Goal: Check status: Check status

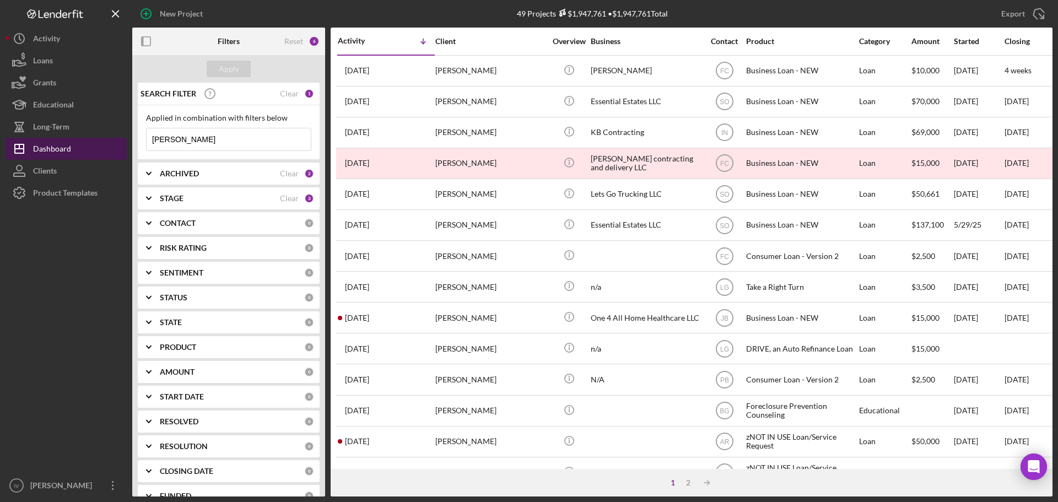
drag, startPoint x: 143, startPoint y: 149, endPoint x: 124, endPoint y: 152, distance: 19.0
click at [124, 152] on div "New Project 49 Projects $1,947,761 • $1,947,761 Total [PERSON_NAME] Export Icon…" at bounding box center [529, 248] width 1047 height 497
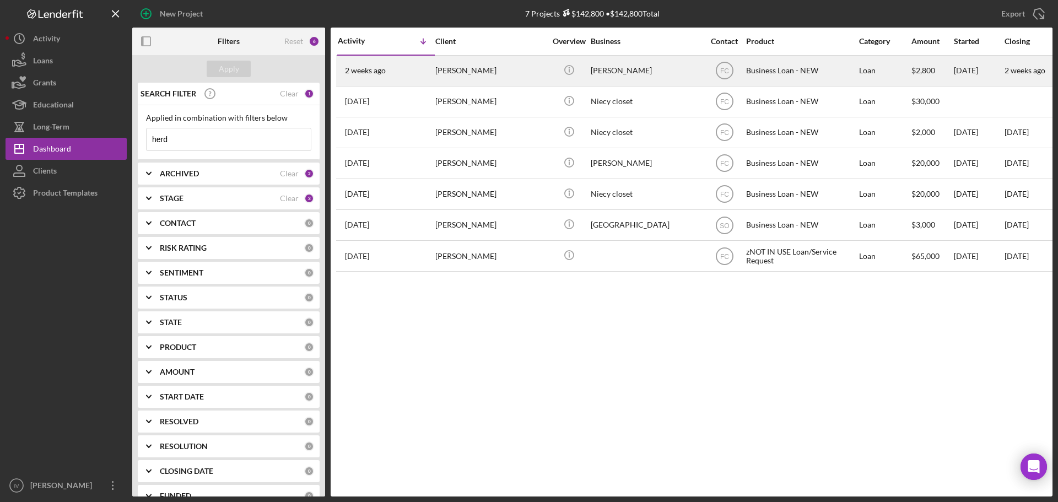
type input "herd"
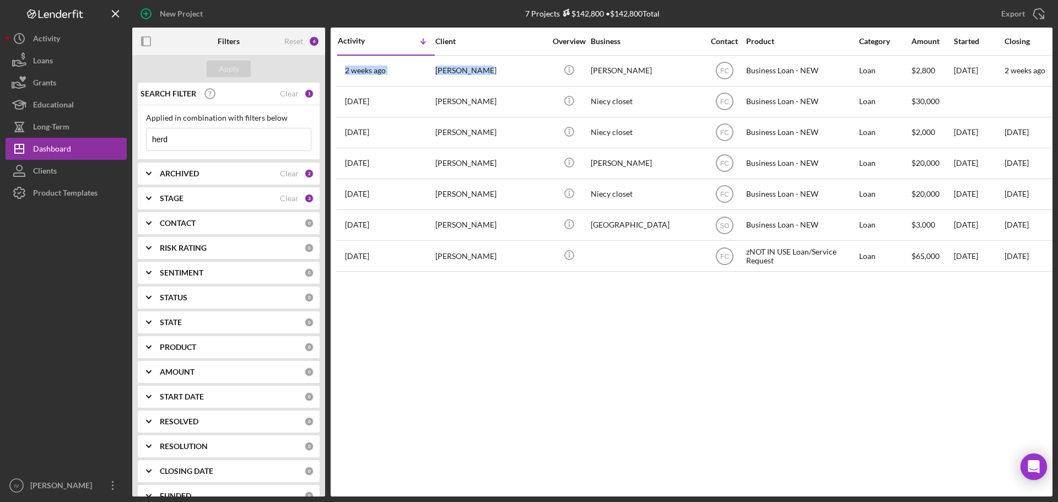
drag, startPoint x: 528, startPoint y: 80, endPoint x: 647, endPoint y: 303, distance: 252.2
click at [567, 293] on div "Activity Icon/Table Sort Arrow Client Overview Business Contact Product Categor…" at bounding box center [692, 262] width 722 height 469
click at [696, 313] on div "Activity Icon/Table Sort Arrow Client Overview Business Contact Product Categor…" at bounding box center [692, 262] width 722 height 469
click at [997, 324] on div "Activity Icon/Table Sort Arrow Client Overview Business Contact Product Categor…" at bounding box center [692, 262] width 722 height 469
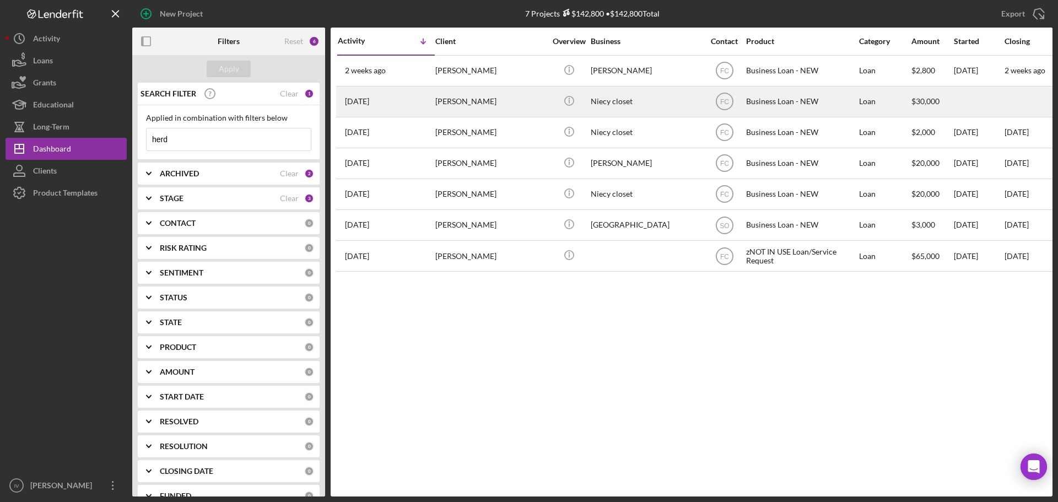
click at [602, 111] on div "Niecy closet" at bounding box center [646, 101] width 110 height 29
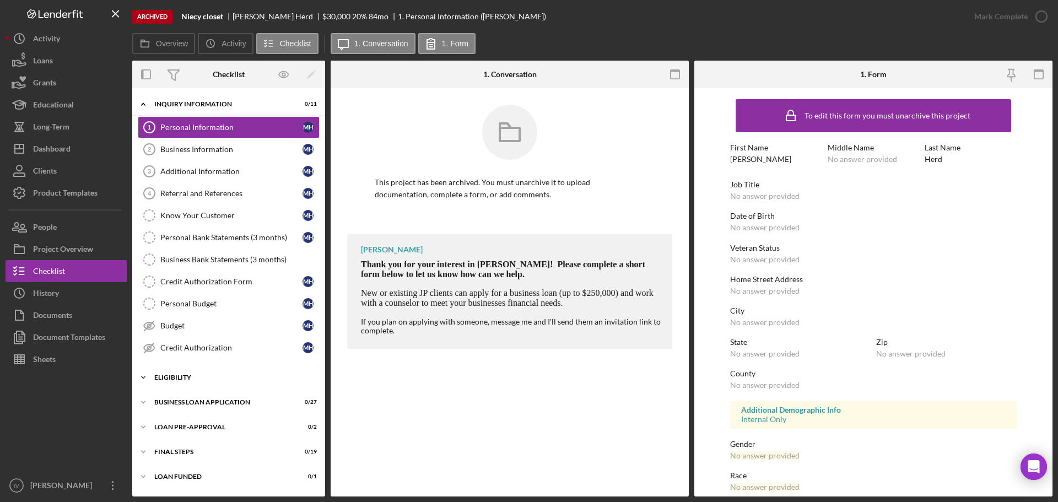
click at [201, 375] on div "ELIGIBILITY" at bounding box center [232, 377] width 157 height 7
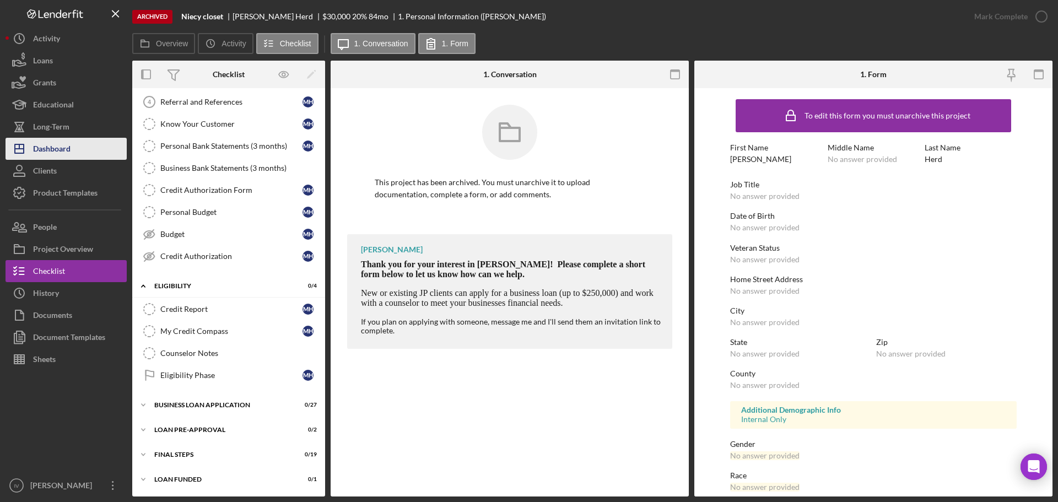
click at [59, 151] on div "Dashboard" at bounding box center [51, 150] width 37 height 25
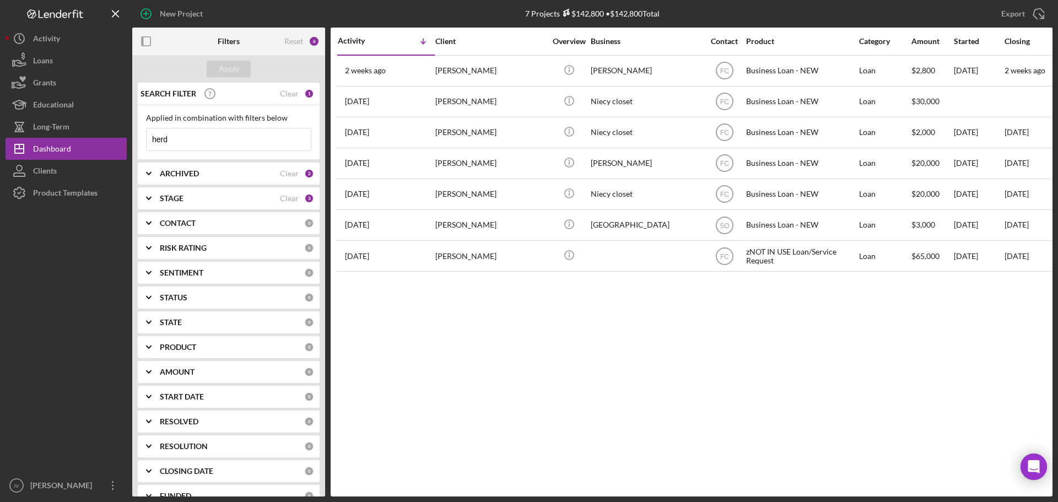
click at [208, 174] on div "ARCHIVED" at bounding box center [220, 173] width 120 height 9
click at [204, 173] on div "ARCHIVED" at bounding box center [220, 173] width 120 height 9
click at [180, 197] on b "STAGE" at bounding box center [172, 198] width 24 height 9
click at [627, 365] on div "Activity Icon/Table Sort Arrow Client Overview Business Contact Product Categor…" at bounding box center [692, 262] width 722 height 469
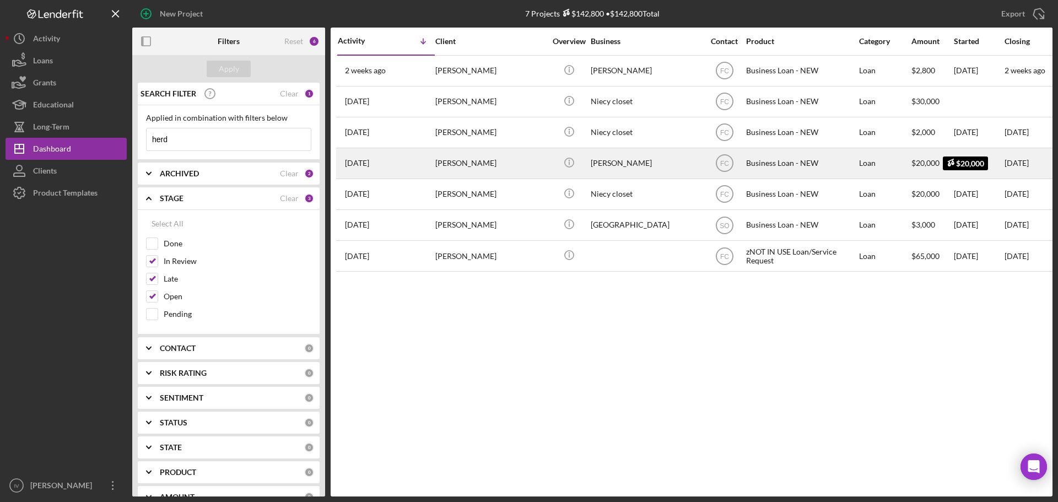
click at [923, 166] on span "$20,000" at bounding box center [926, 162] width 28 height 9
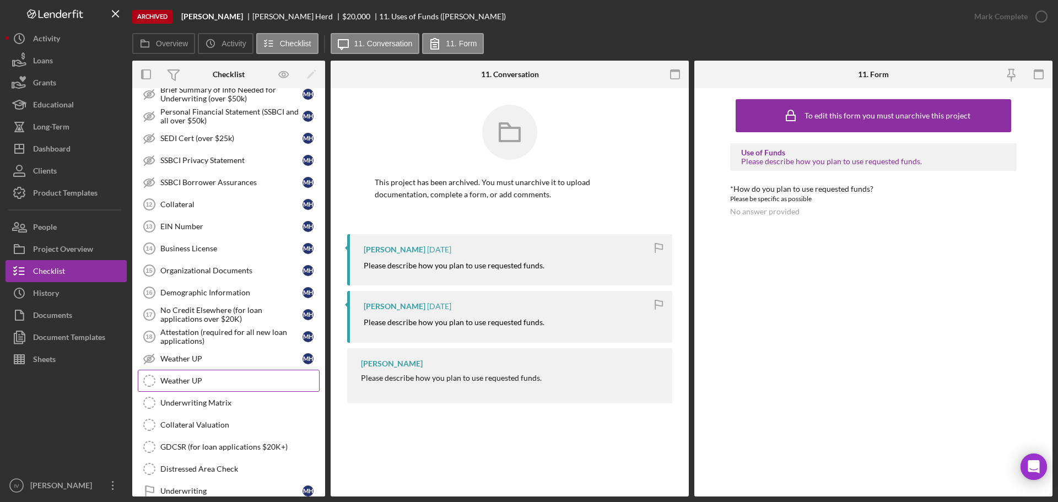
scroll to position [328, 0]
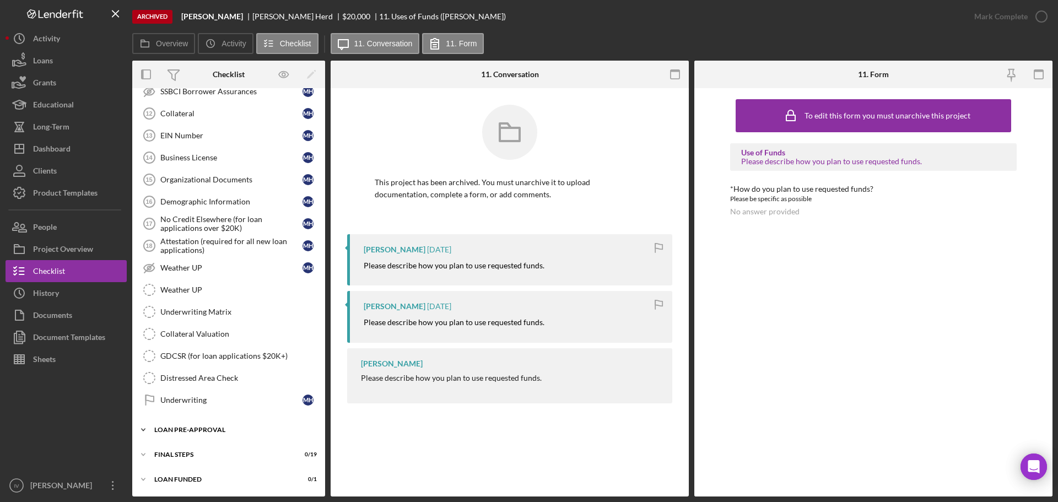
click at [180, 426] on div "Icon/Expander LOAN PRE-APPROVAL 0 / 2" at bounding box center [228, 430] width 193 height 22
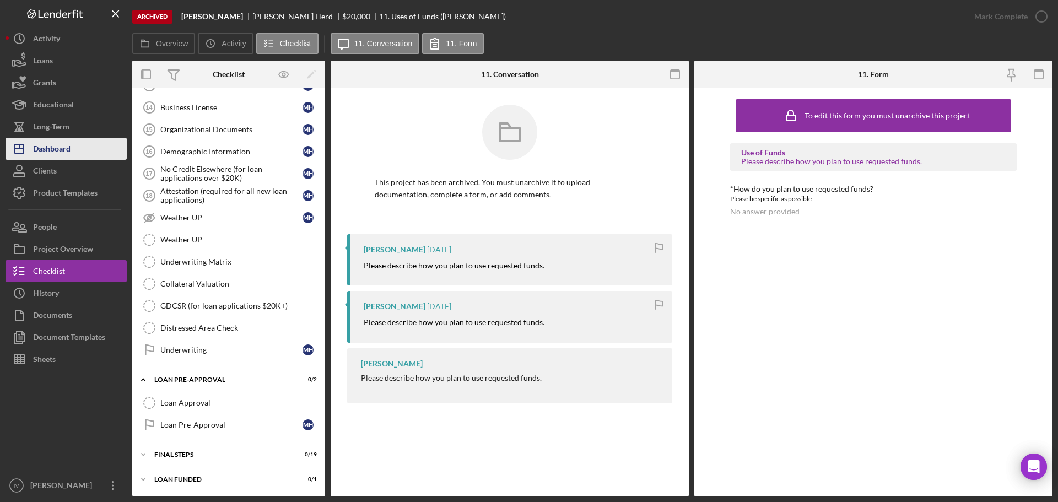
click at [57, 143] on div "Dashboard" at bounding box center [51, 150] width 37 height 25
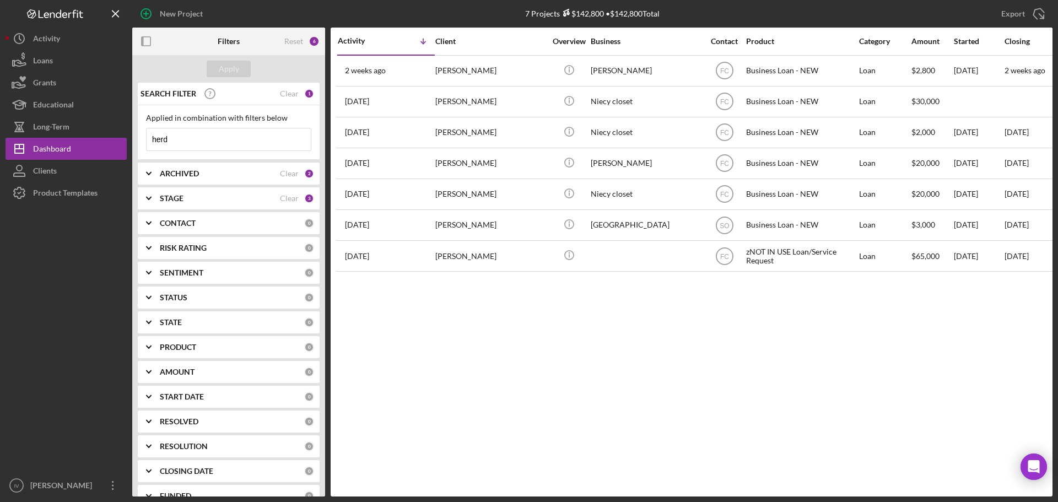
click at [198, 201] on div "STAGE" at bounding box center [220, 198] width 120 height 9
click at [155, 279] on input "Late" at bounding box center [152, 278] width 11 height 11
checkbox input "false"
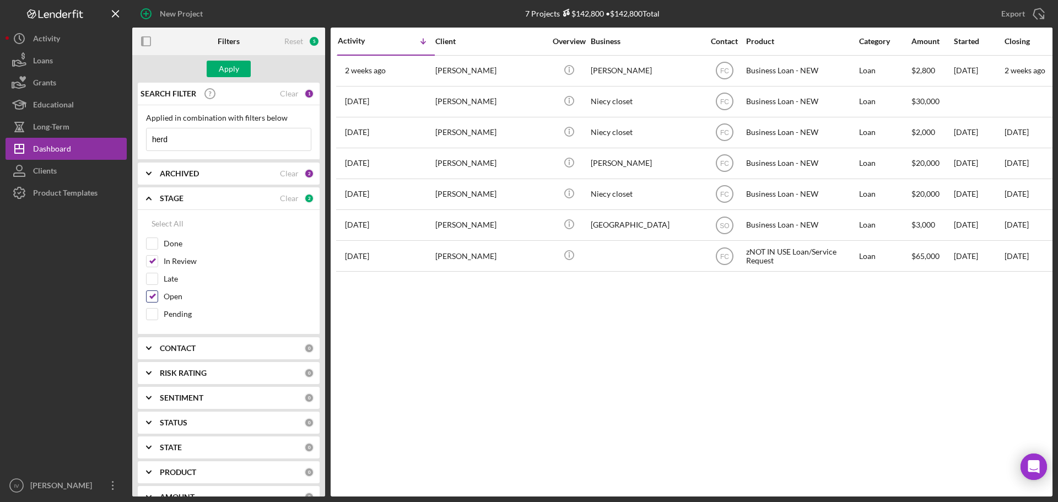
click at [154, 303] on div at bounding box center [152, 296] width 12 height 12
click at [151, 294] on input "Open" at bounding box center [152, 296] width 11 height 11
checkbox input "false"
click at [229, 69] on div "Apply" at bounding box center [229, 69] width 20 height 17
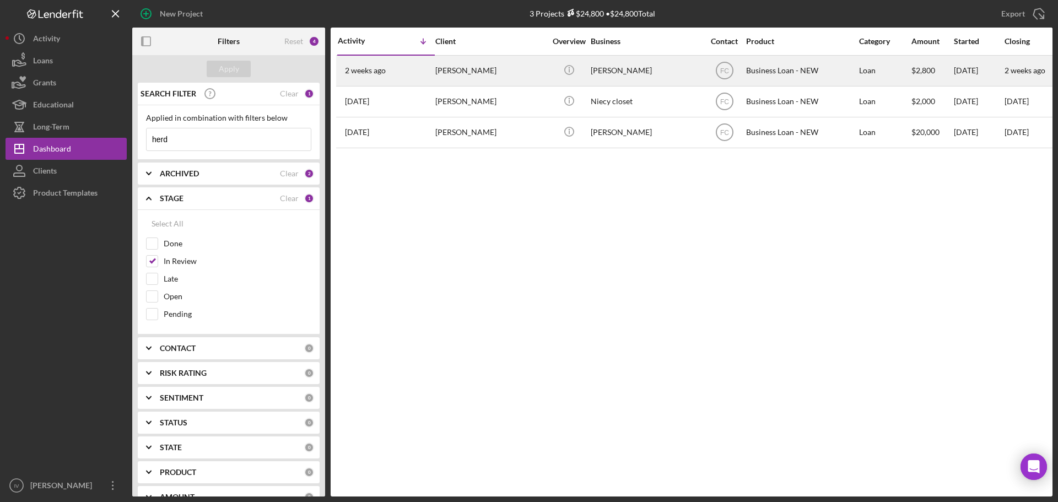
click at [772, 78] on div "Business Loan - NEW" at bounding box center [801, 70] width 110 height 29
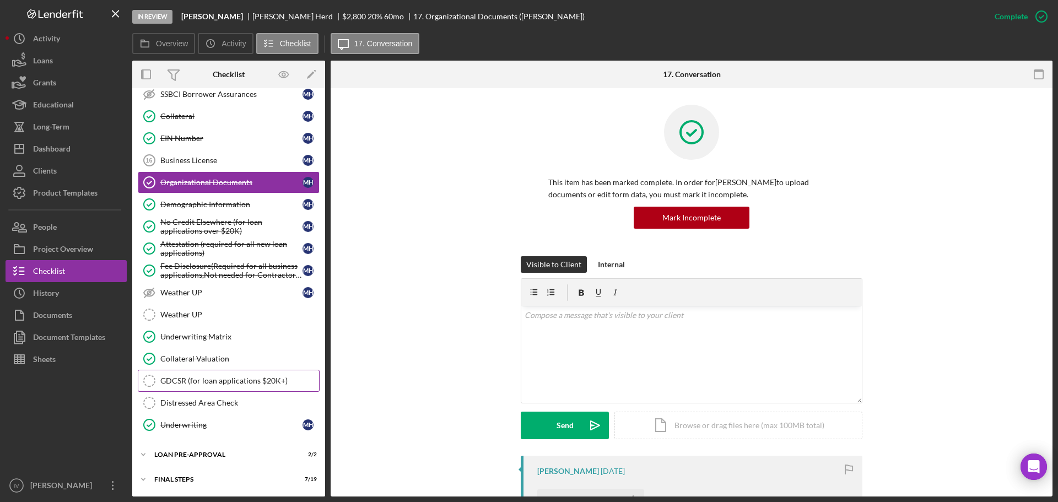
scroll to position [350, 0]
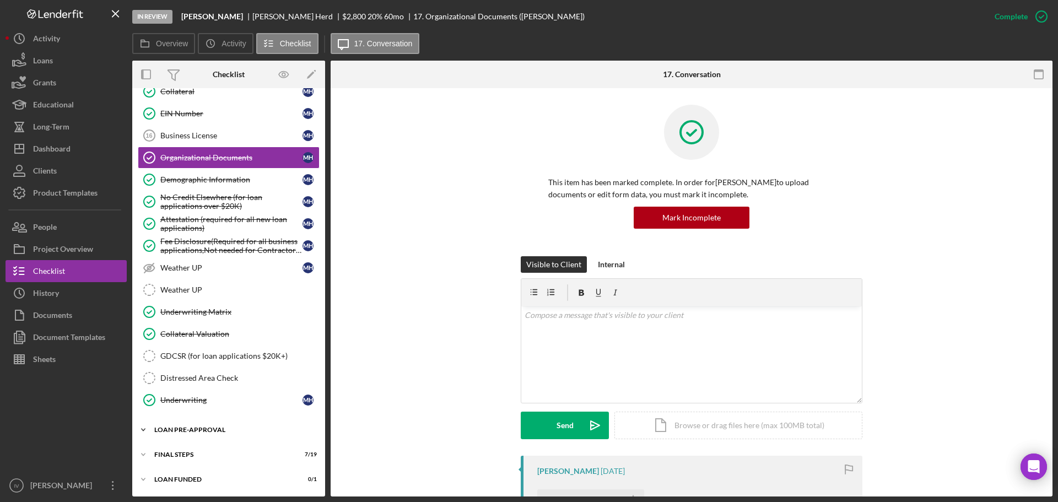
click at [176, 427] on div "LOAN PRE-APPROVAL" at bounding box center [232, 430] width 157 height 7
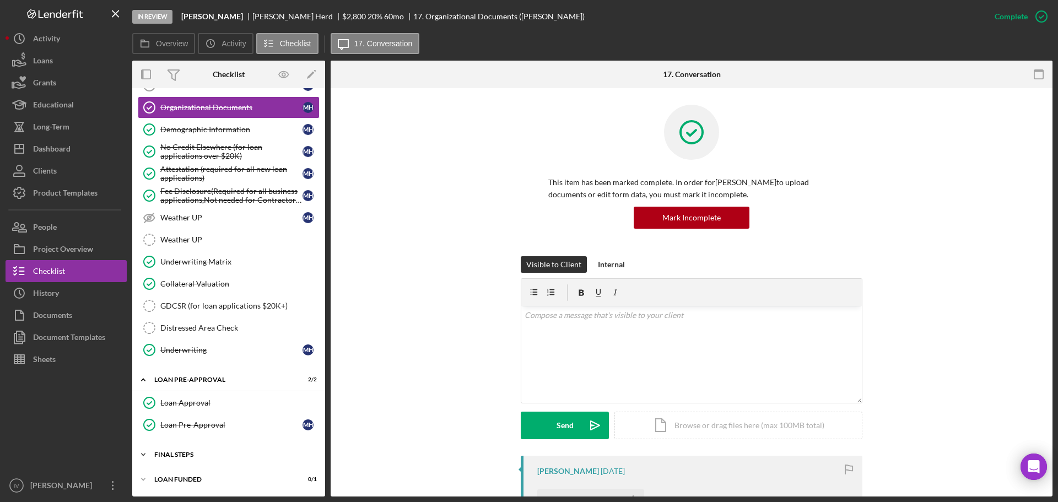
click at [176, 454] on div "FINAL STEPS" at bounding box center [232, 454] width 157 height 7
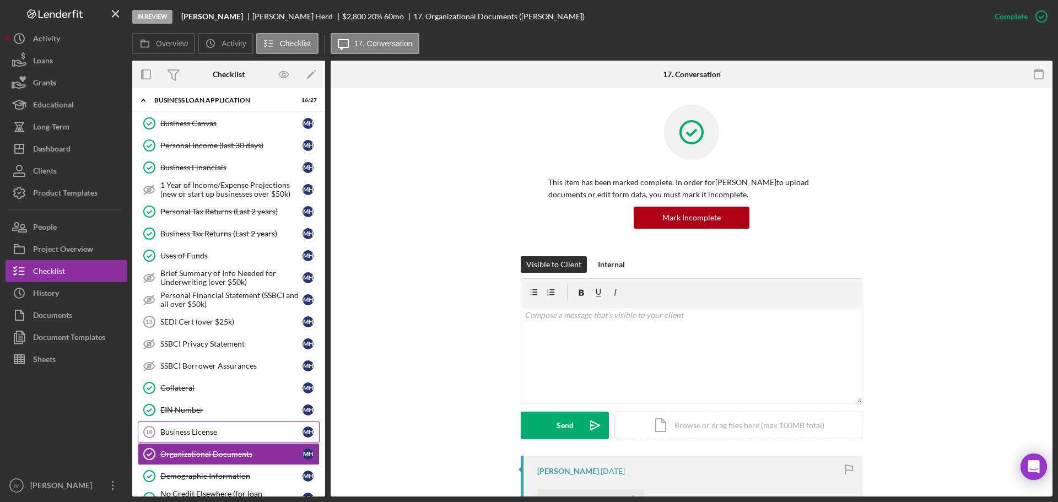
scroll to position [0, 0]
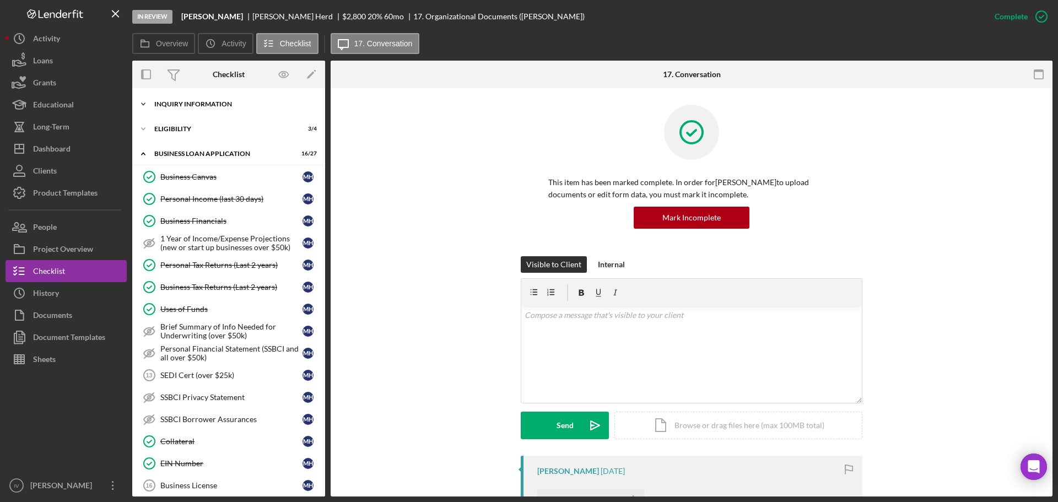
click at [202, 101] on div "INQUIRY INFORMATION" at bounding box center [232, 104] width 157 height 7
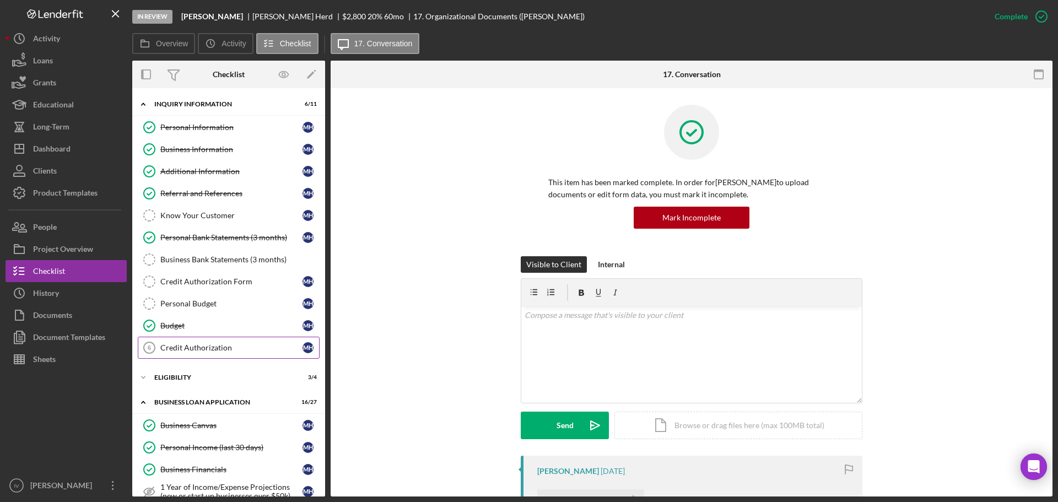
scroll to position [110, 0]
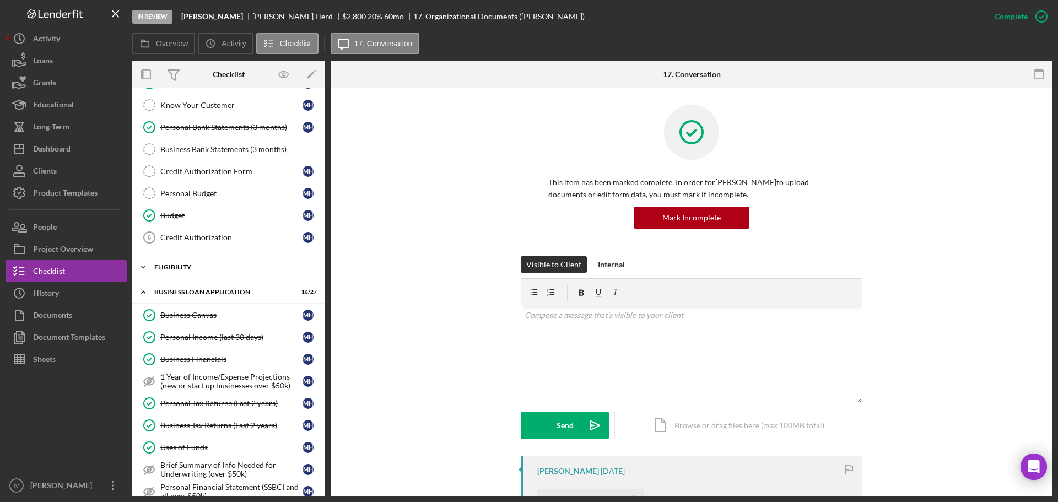
click at [194, 265] on div "ELIGIBILITY" at bounding box center [232, 267] width 157 height 7
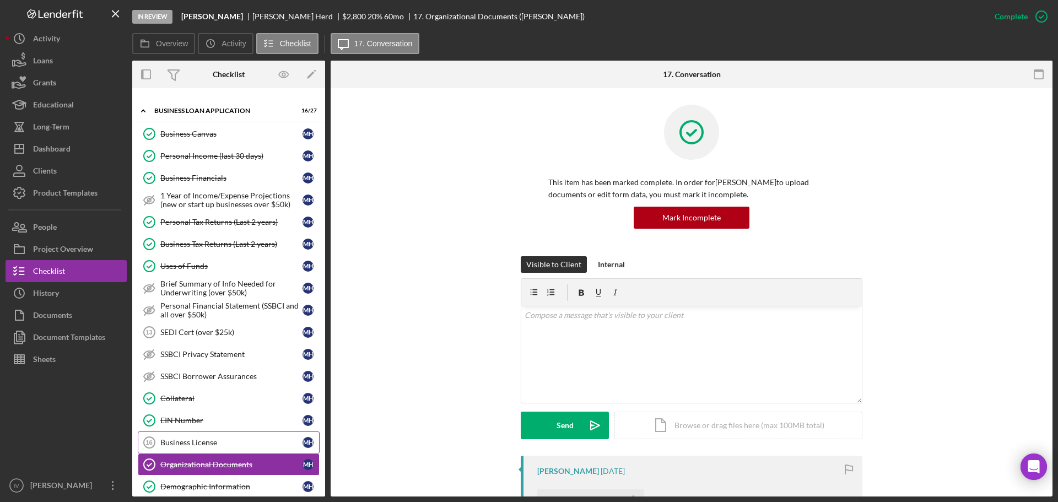
scroll to position [496, 0]
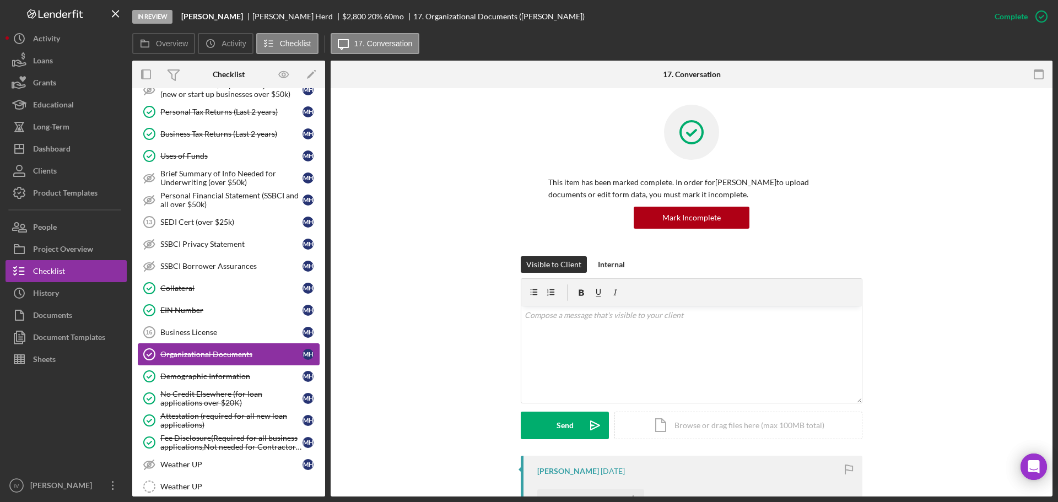
click at [218, 353] on div "Organizational Documents" at bounding box center [231, 354] width 142 height 9
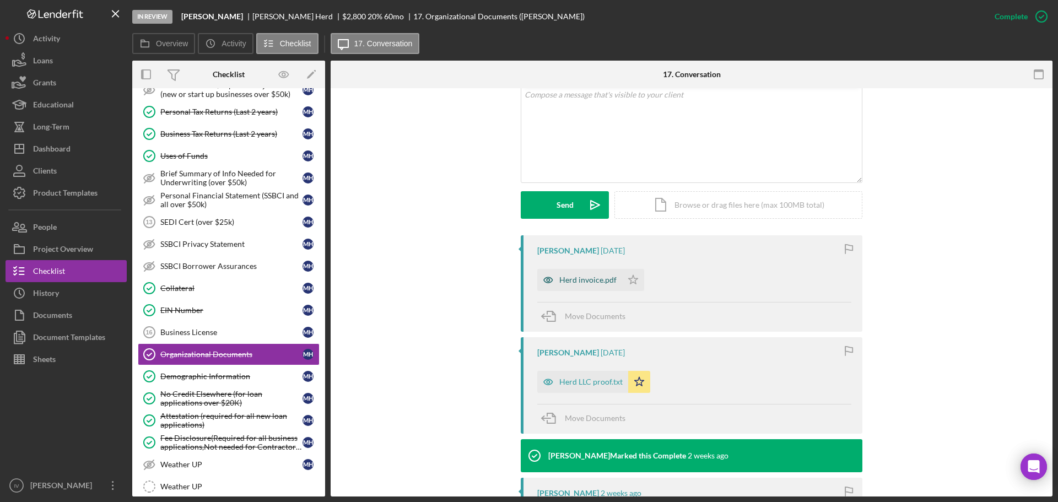
click at [562, 281] on div "Herd invoice.pdf" at bounding box center [587, 280] width 57 height 9
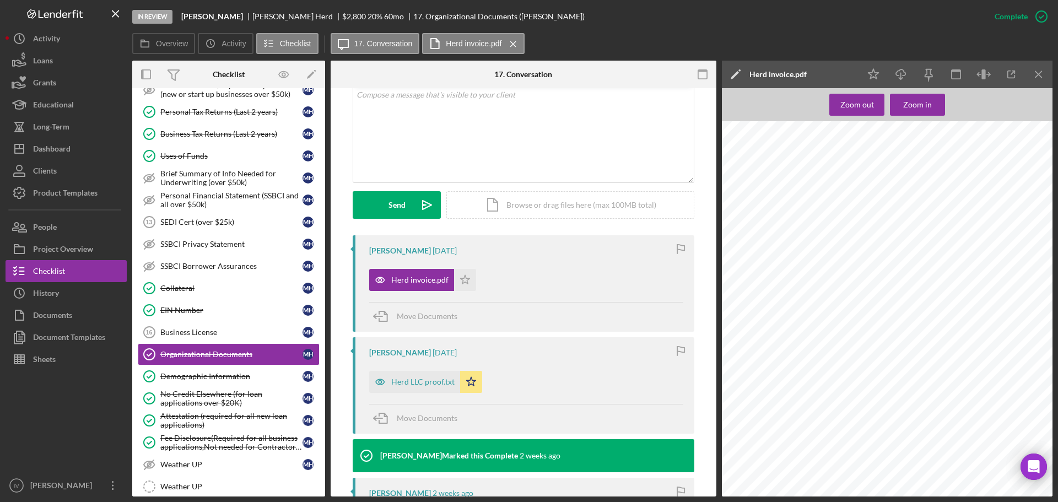
scroll to position [69, 0]
click at [419, 381] on div "Herd LLC proof.txt" at bounding box center [422, 382] width 63 height 9
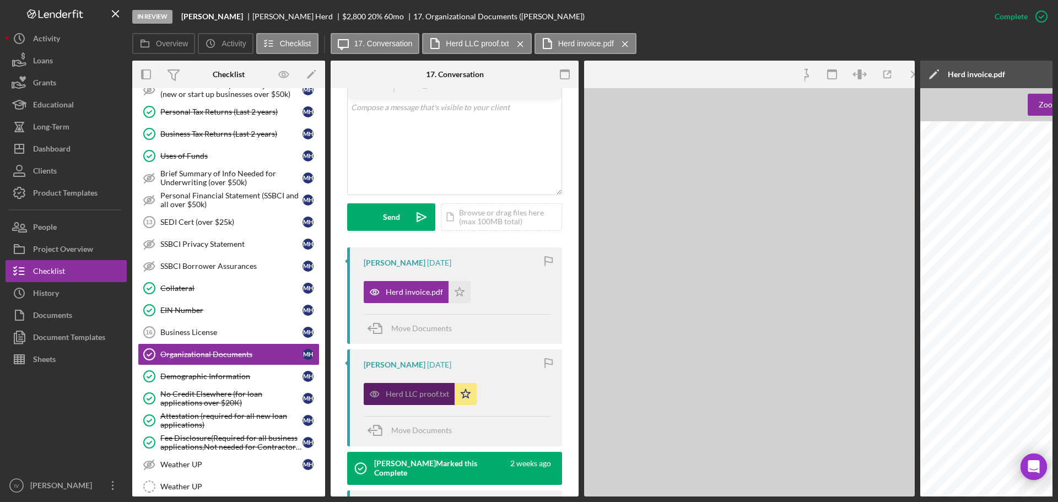
scroll to position [233, 0]
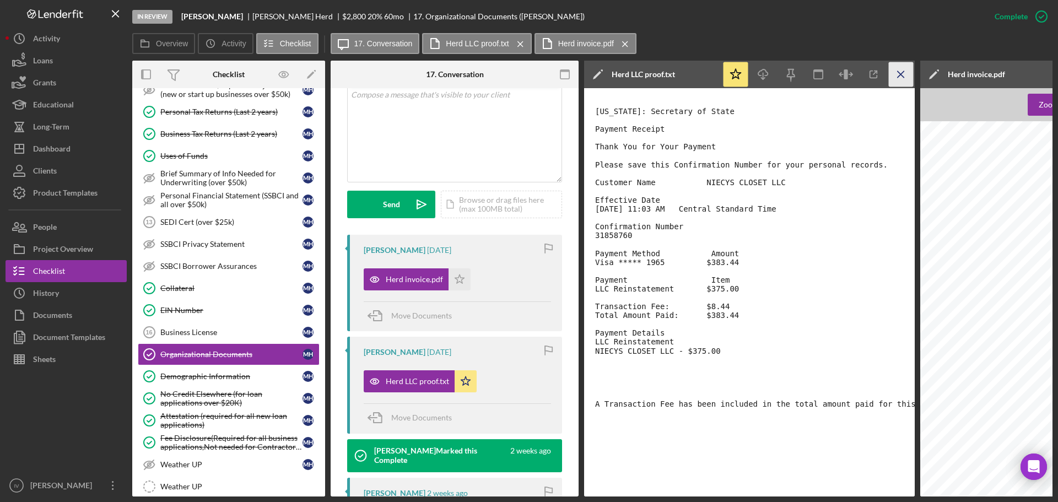
click at [899, 72] on icon "Icon/Menu Close" at bounding box center [901, 74] width 25 height 25
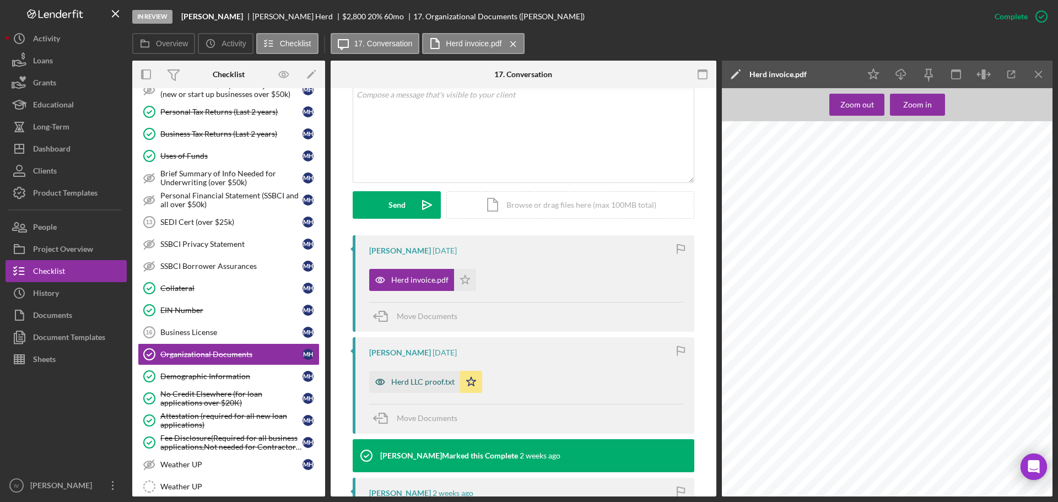
click at [400, 381] on div "Herd LLC proof.txt" at bounding box center [422, 382] width 63 height 9
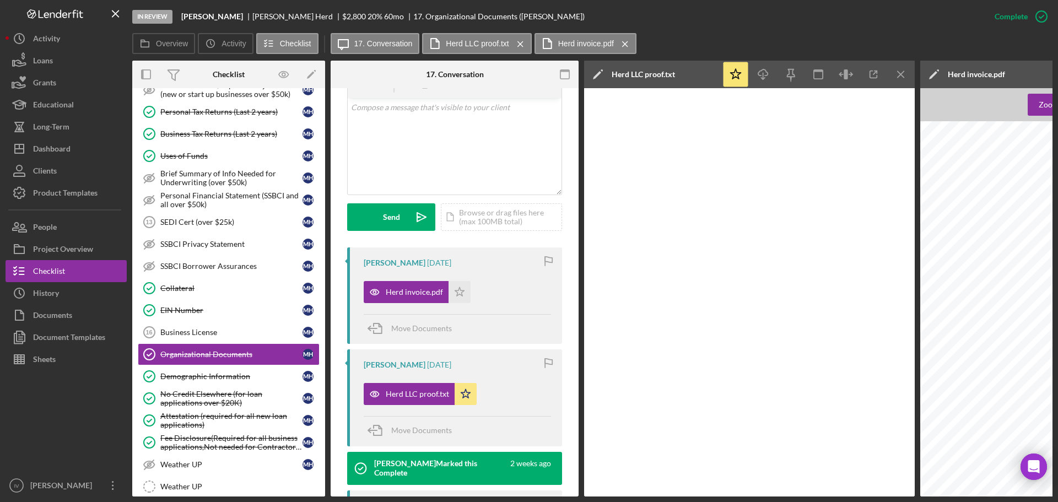
scroll to position [233, 0]
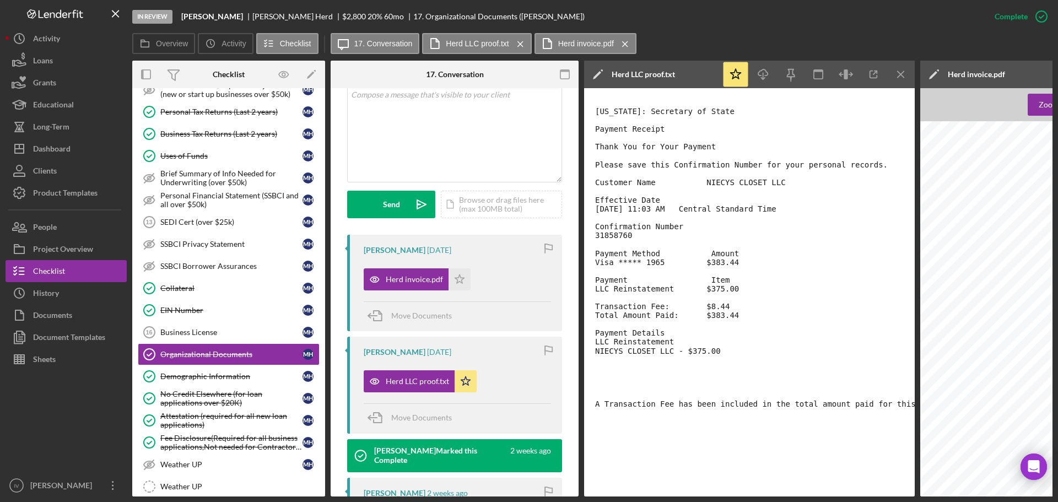
drag, startPoint x: 735, startPoint y: 301, endPoint x: 743, endPoint y: 300, distance: 7.9
click at [743, 300] on pre "[US_STATE]: Secretary of State Payment Receipt Thank You for Your Payment Pleas…" at bounding box center [785, 257] width 381 height 301
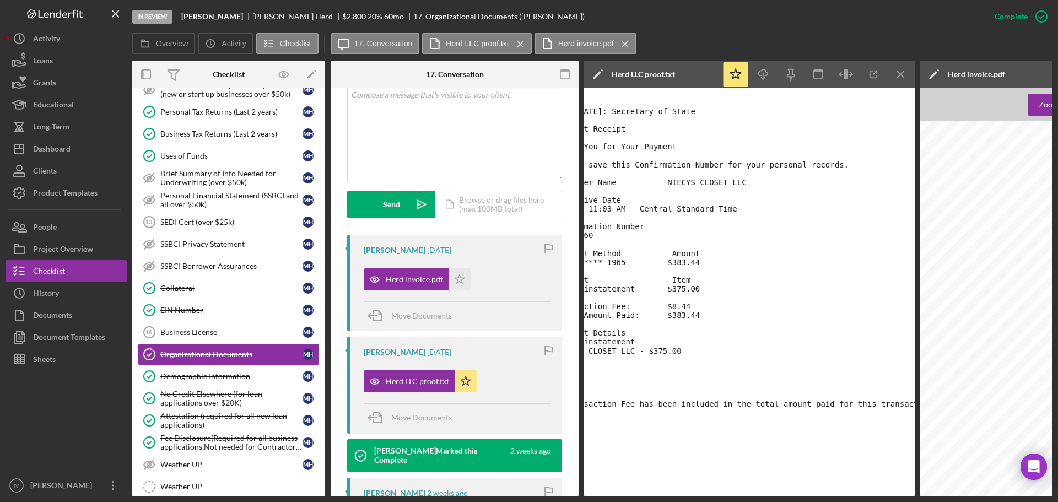
scroll to position [0, 0]
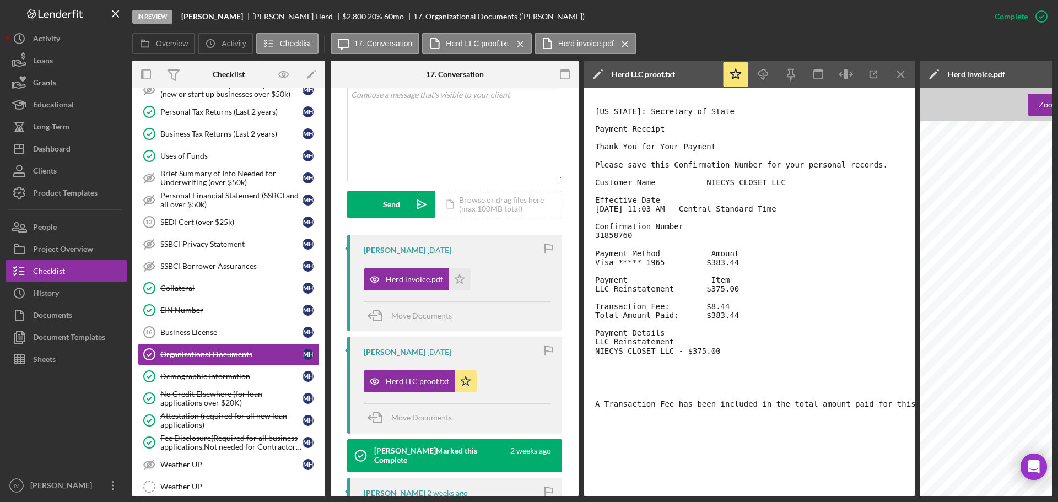
click at [649, 222] on pre "[US_STATE]: Secretary of State Payment Receipt Thank You for Your Payment Pleas…" at bounding box center [785, 257] width 381 height 301
click at [647, 229] on pre "[US_STATE]: Secretary of State Payment Receipt Thank You for Your Payment Pleas…" at bounding box center [785, 257] width 381 height 301
click at [653, 222] on pre "[US_STATE]: Secretary of State Payment Receipt Thank You for Your Payment Pleas…" at bounding box center [785, 257] width 381 height 301
